Goal: Information Seeking & Learning: Learn about a topic

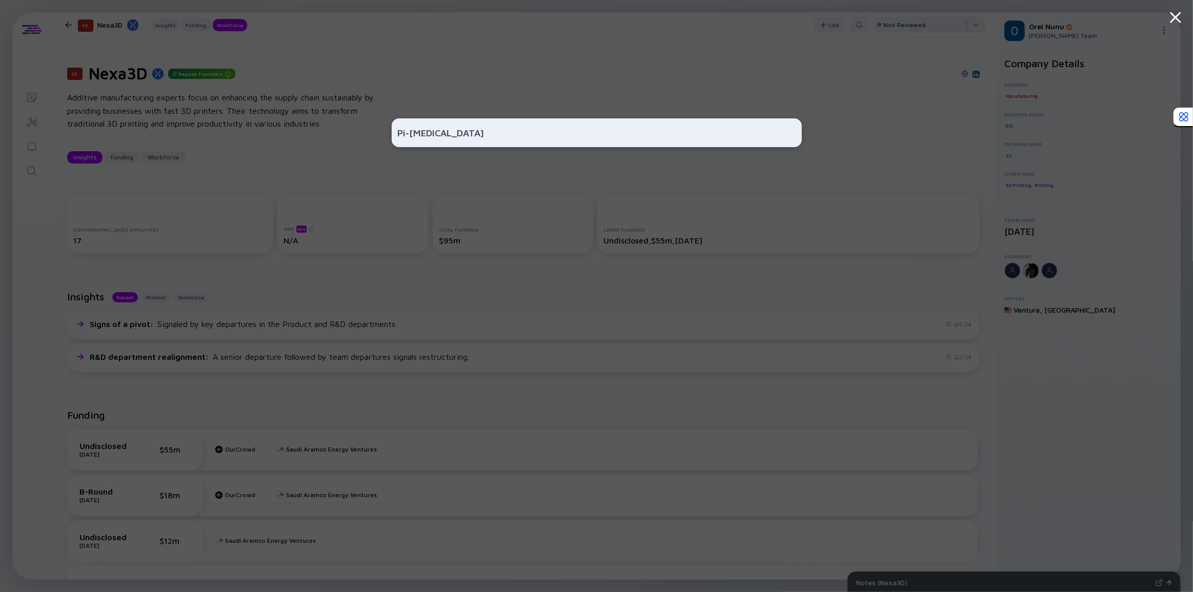
scroll to position [932, 0]
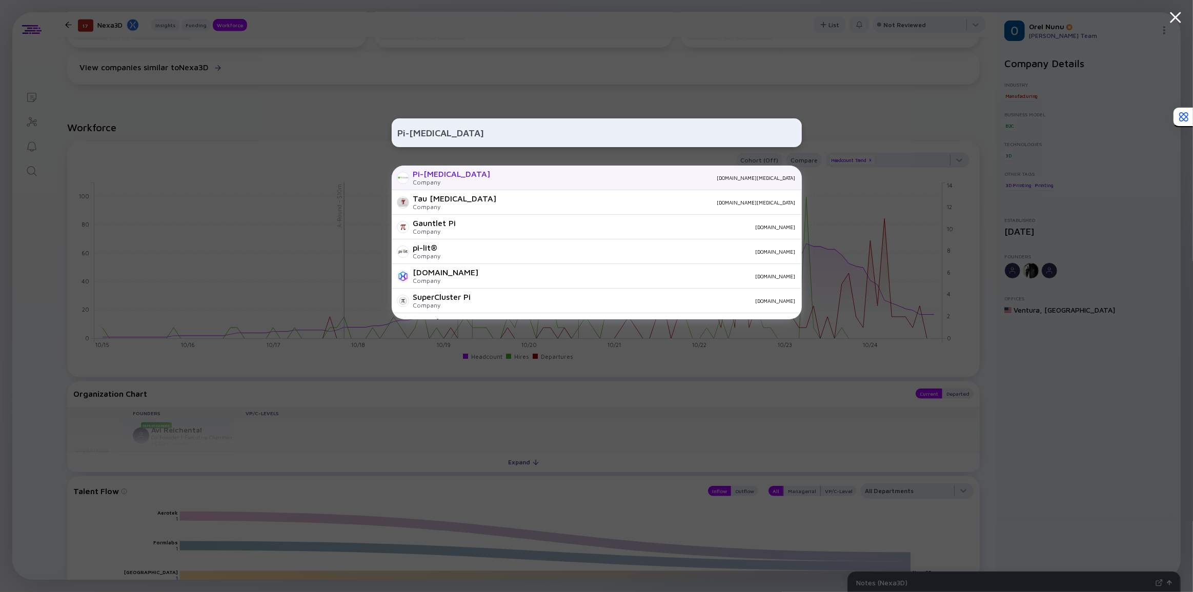
type input "Pi-[MEDICAL_DATA]"
click at [499, 178] on div "[DOMAIN_NAME][MEDICAL_DATA]" at bounding box center [647, 178] width 297 height 6
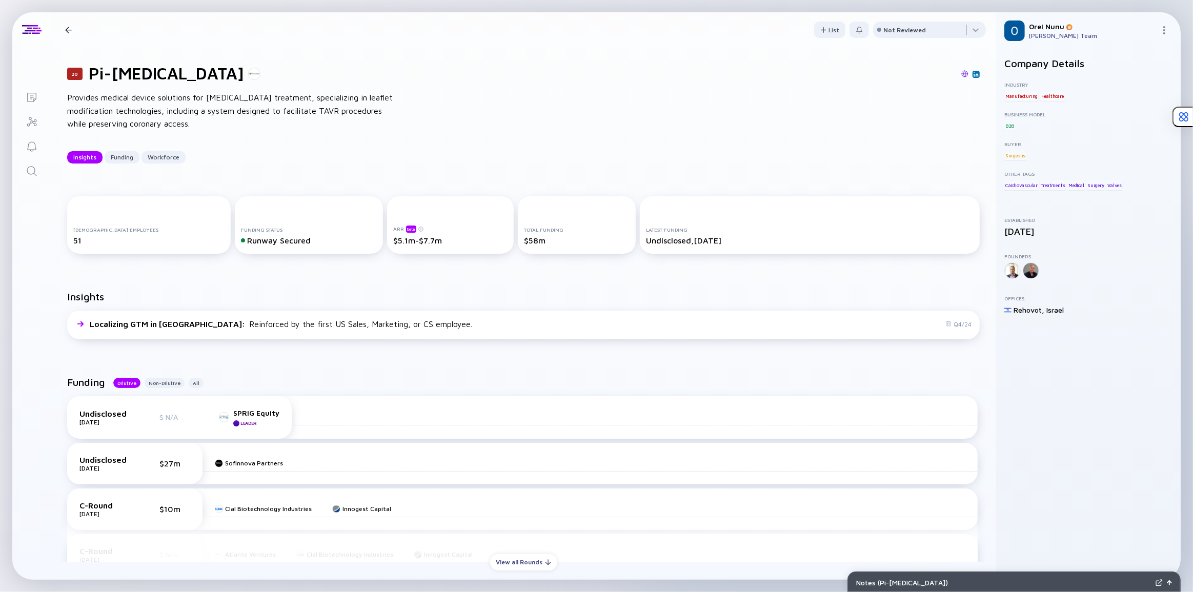
click at [436, 175] on div "20 Pi-[MEDICAL_DATA] Provides medical device solutions for [MEDICAL_DATA] treat…" at bounding box center [523, 113] width 945 height 133
click at [287, 287] on div "Insights Localizing GTM in [GEOGRAPHIC_DATA] : Reinforced by the first US Sales…" at bounding box center [523, 317] width 945 height 86
click at [38, 173] on link "Search" at bounding box center [31, 170] width 38 height 25
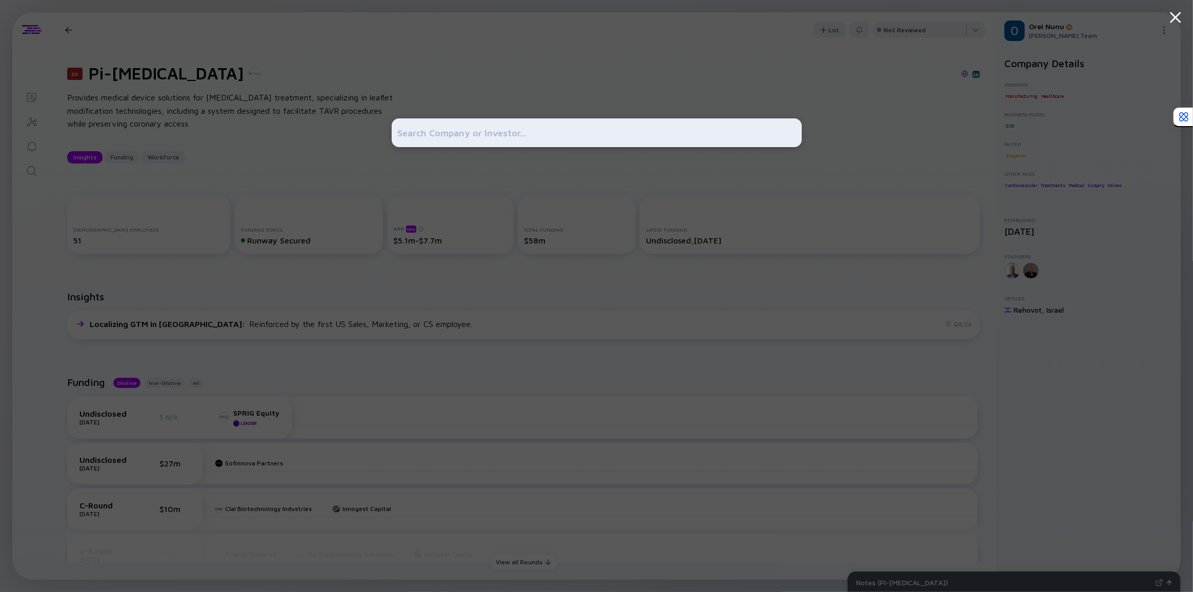
click at [452, 133] on input "text" at bounding box center [597, 133] width 398 height 18
click at [443, 77] on div at bounding box center [597, 296] width 410 height 592
click at [260, 88] on div at bounding box center [596, 296] width 1193 height 592
